Goal: Find specific page/section: Find specific page/section

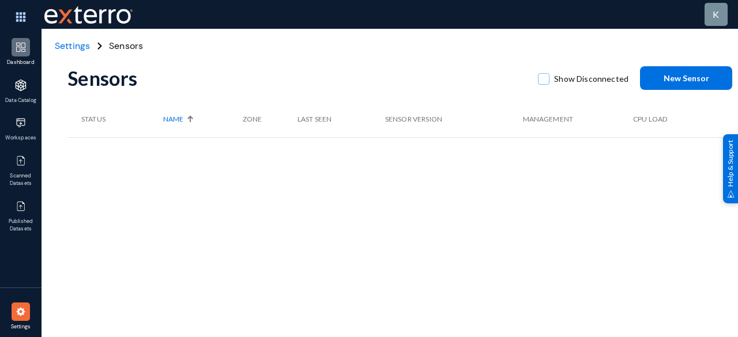
click at [21, 46] on img at bounding box center [21, 47] width 12 height 12
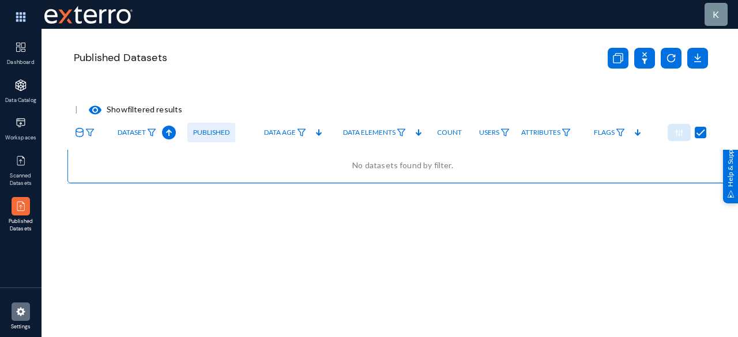
click at [23, 309] on img at bounding box center [21, 312] width 12 height 12
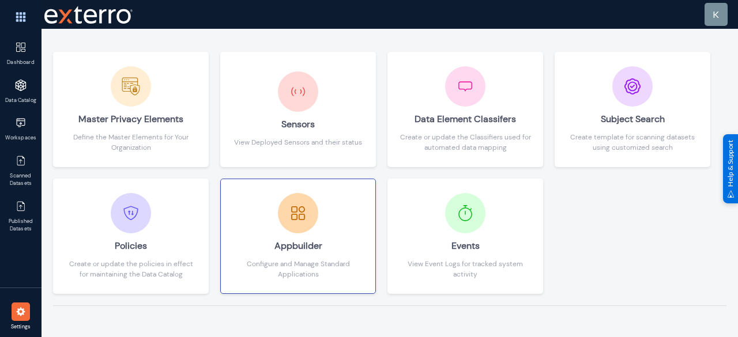
click at [294, 231] on div at bounding box center [298, 213] width 40 height 40
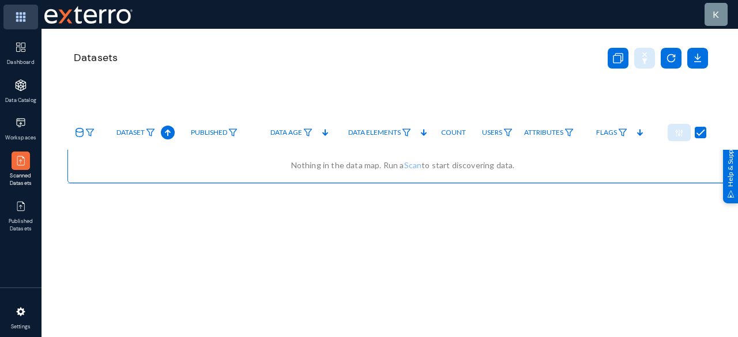
click at [21, 16] on img at bounding box center [20, 17] width 35 height 25
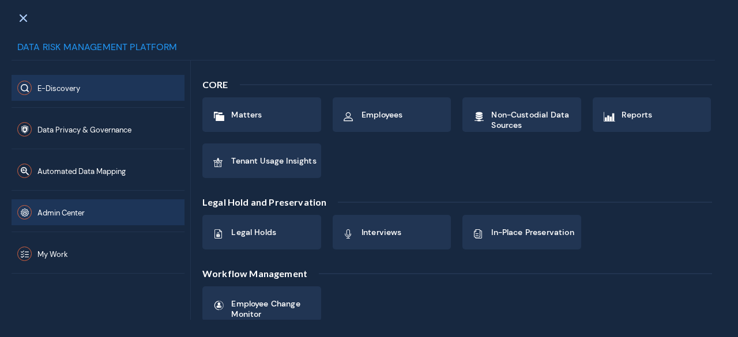
click at [65, 209] on span "Admin Center" at bounding box center [60, 213] width 47 height 10
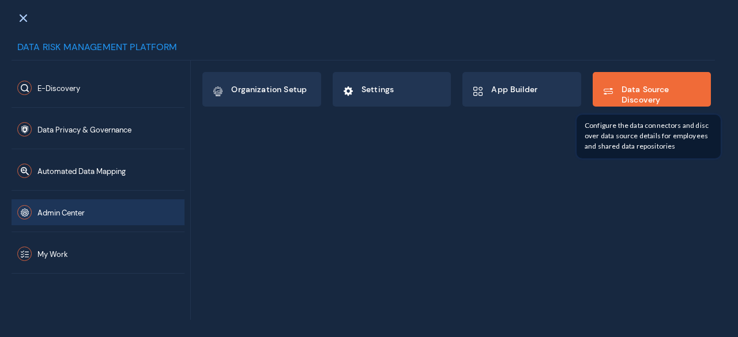
click at [634, 92] on span "Data Source Discovery" at bounding box center [661, 94] width 80 height 21
